Goal: Task Accomplishment & Management: Manage account settings

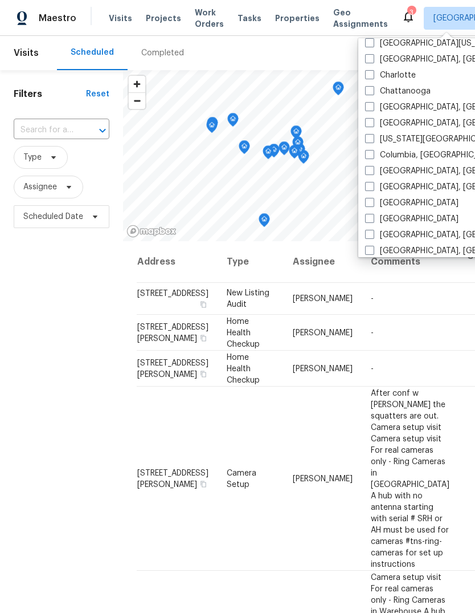
scroll to position [186, 0]
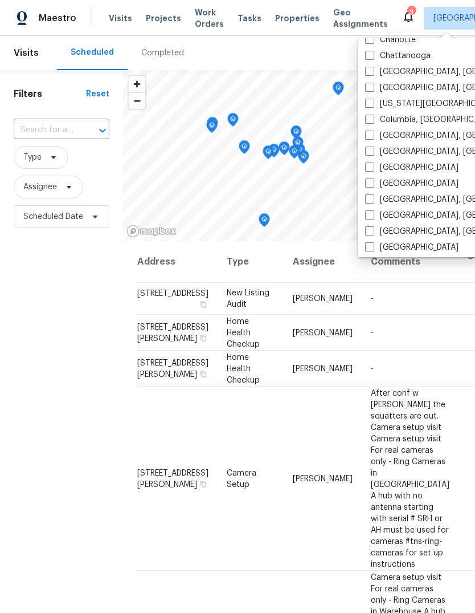
click at [372, 199] on span at bounding box center [369, 198] width 9 height 9
click at [372, 199] on input "[GEOGRAPHIC_DATA], [GEOGRAPHIC_DATA]" at bounding box center [368, 197] width 7 height 7
checkbox input "true"
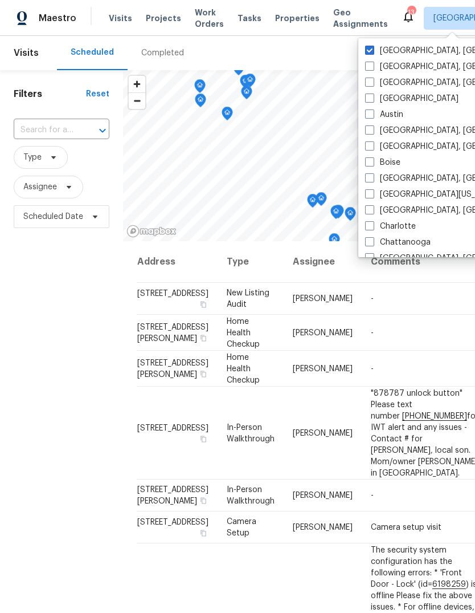
click at [366, 47] on span at bounding box center [369, 50] width 9 height 9
click at [366, 47] on input "Cleveland, OH" at bounding box center [368, 48] width 7 height 7
checkbox input "false"
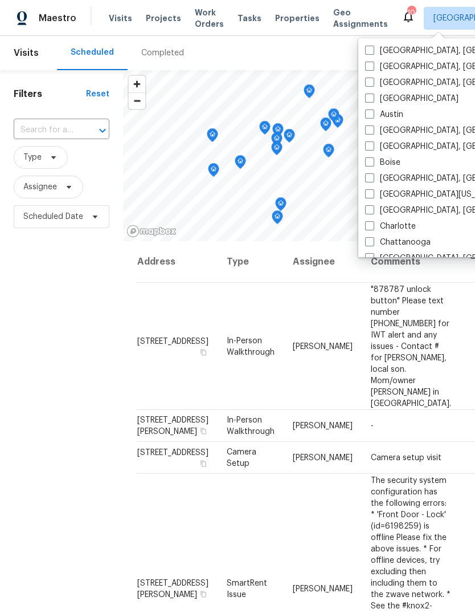
click at [314, 47] on div "Scheduled Completed" at bounding box center [231, 53] width 348 height 34
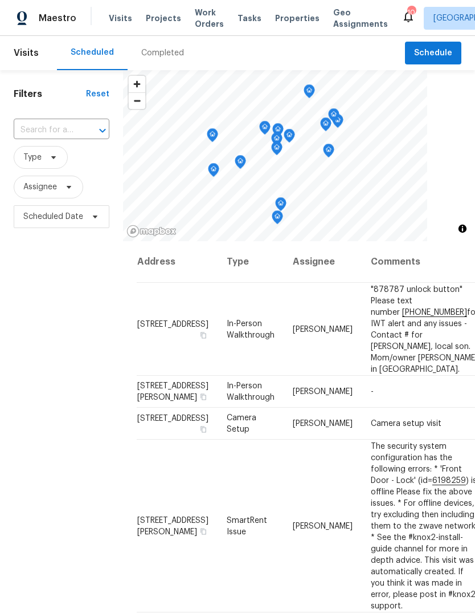
click at [57, 352] on div "Filters Reset ​ Type Assignee Scheduled Date" at bounding box center [61, 400] width 123 height 661
click at [422, 300] on td ""878787 unlock button" Please text number 313-673-4474 for IWT alert and any is…" at bounding box center [425, 329] width 126 height 93
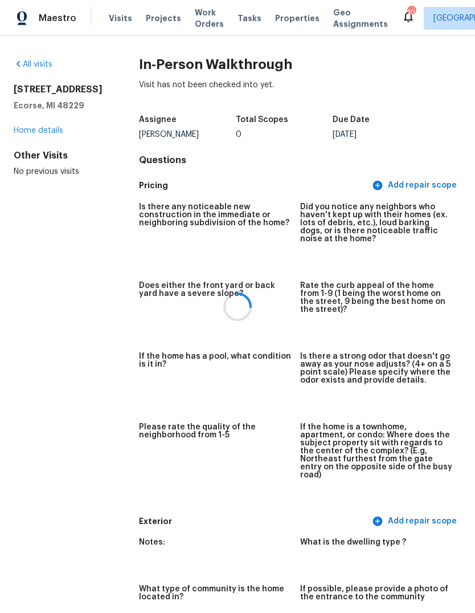
click at [27, 67] on div at bounding box center [237, 306] width 475 height 613
click at [39, 64] on link "All visits" at bounding box center [33, 64] width 39 height 8
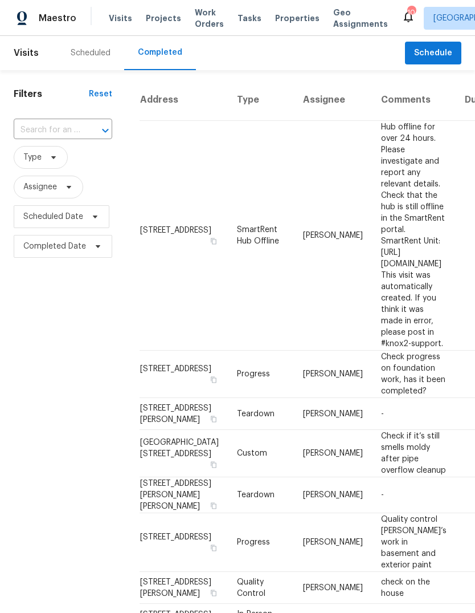
click at [77, 51] on div "Scheduled" at bounding box center [91, 52] width 40 height 11
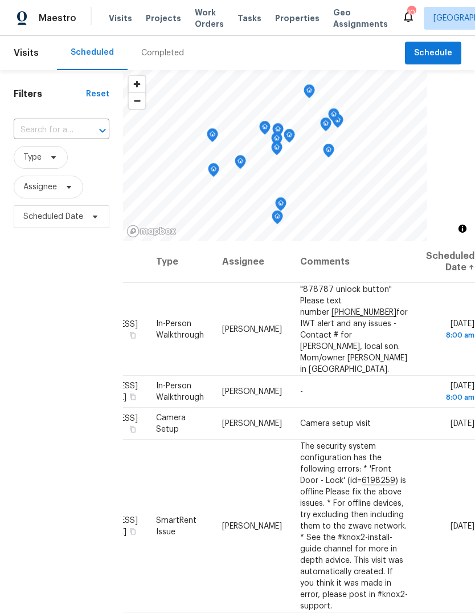
scroll to position [0, 95]
click at [0, 0] on icon at bounding box center [0, 0] width 0 height 0
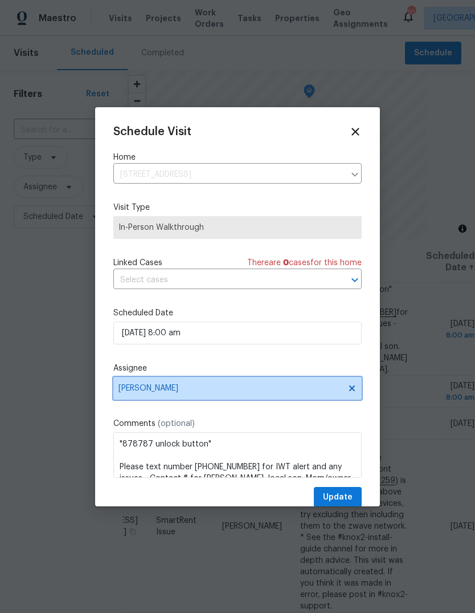
click at [133, 391] on span "[PERSON_NAME]" at bounding box center [230, 388] width 223 height 9
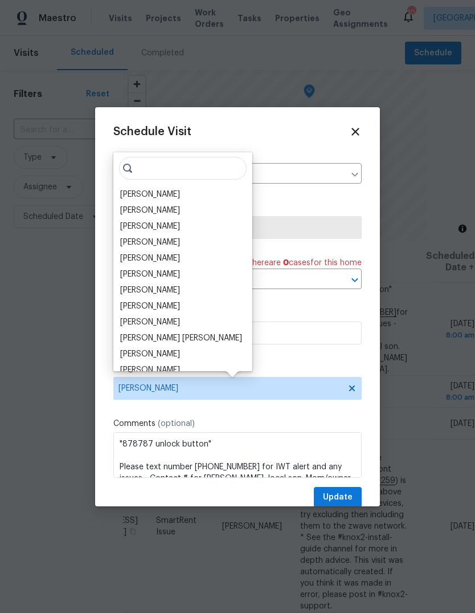
click at [131, 239] on div "[PERSON_NAME]" at bounding box center [150, 242] width 60 height 11
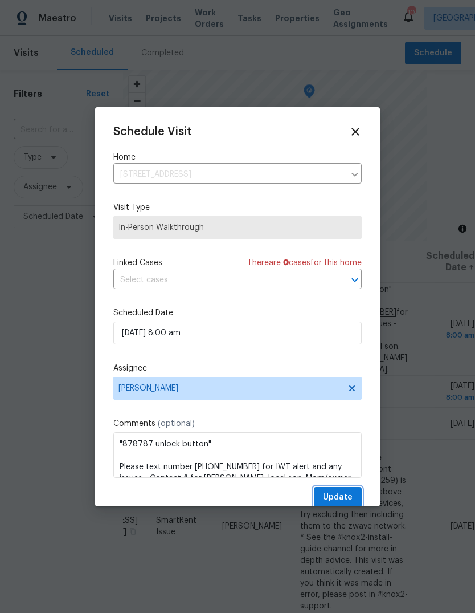
click at [343, 493] on span "Update" at bounding box center [338, 497] width 30 height 14
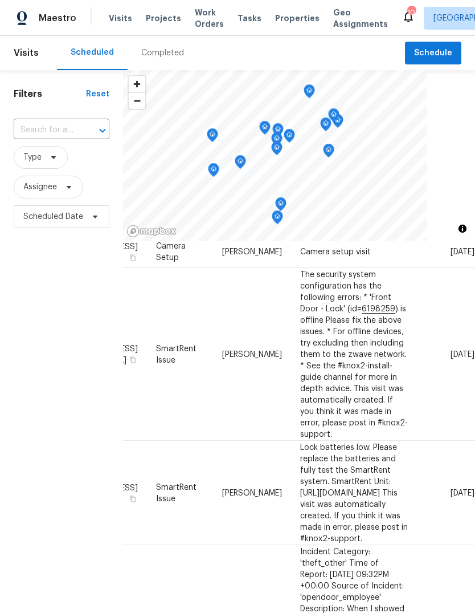
scroll to position [171, 95]
click at [53, 291] on div "Filters Reset ​ Type Assignee Scheduled Date" at bounding box center [61, 400] width 123 height 661
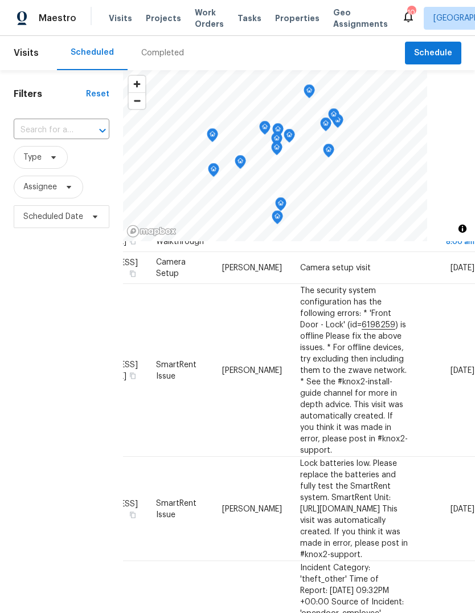
scroll to position [156, 95]
click at [0, 0] on span at bounding box center [0, 0] width 0 height 0
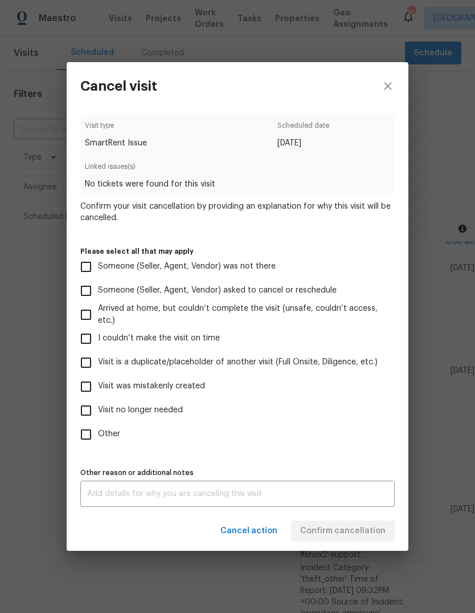
click at [84, 388] on input "Visit was mistakenly created" at bounding box center [86, 386] width 24 height 24
checkbox input "true"
click at [357, 534] on span "Confirm cancellation" at bounding box center [342, 531] width 85 height 14
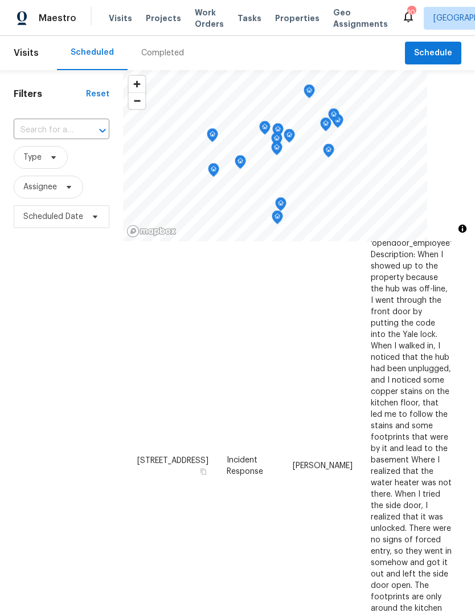
scroll to position [443, 0]
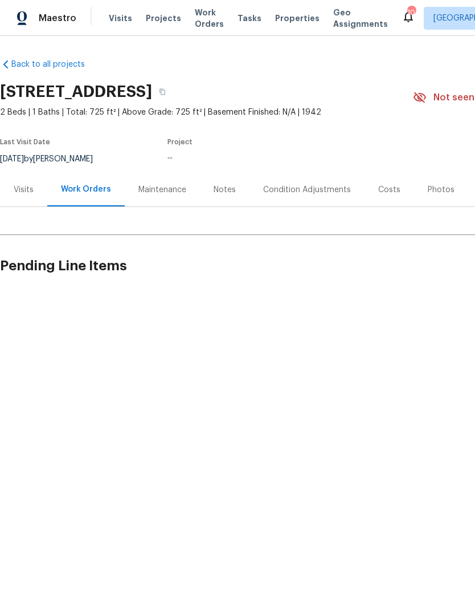
click at [152, 181] on div "Maintenance" at bounding box center [162, 190] width 75 height 34
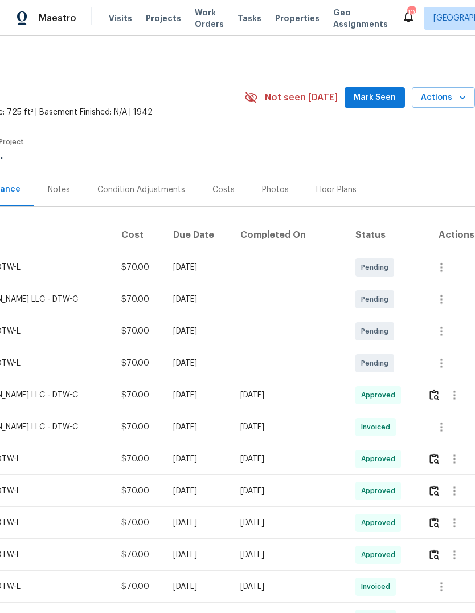
scroll to position [0, 169]
